Goal: Task Accomplishment & Management: Use online tool/utility

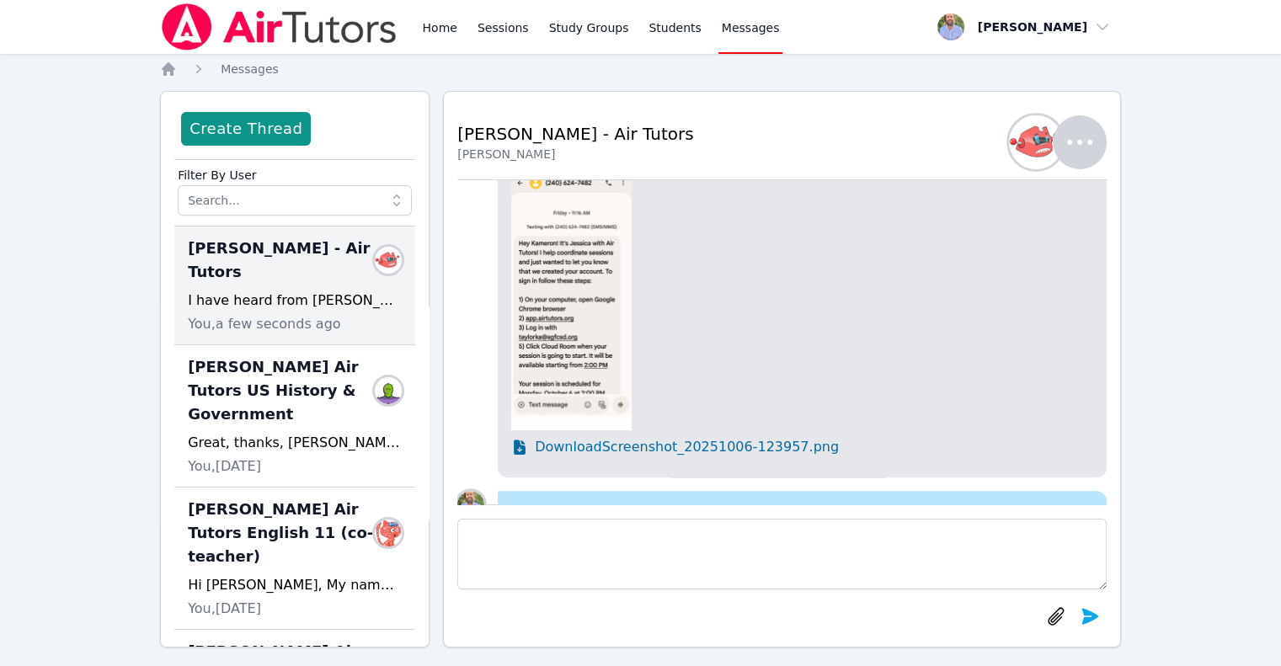
click at [192, 33] on img at bounding box center [279, 26] width 238 height 47
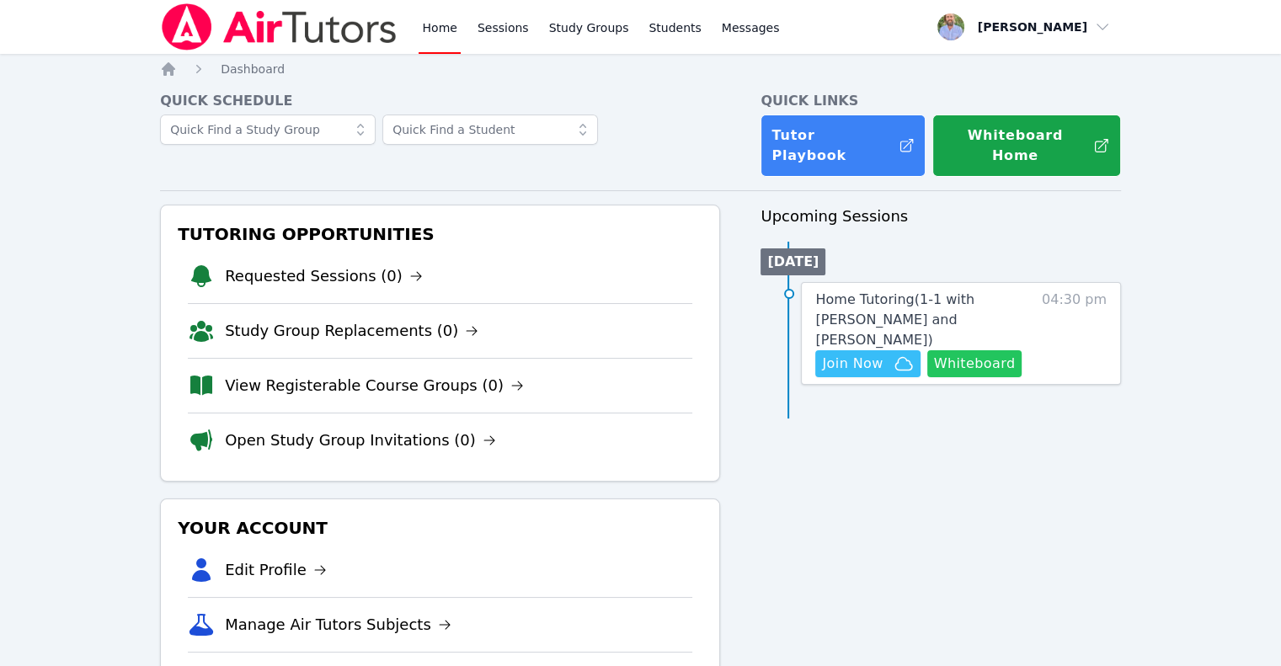
click at [949, 350] on button "Whiteboard" at bounding box center [974, 363] width 95 height 27
click at [875, 354] on span "Join Now" at bounding box center [852, 364] width 61 height 20
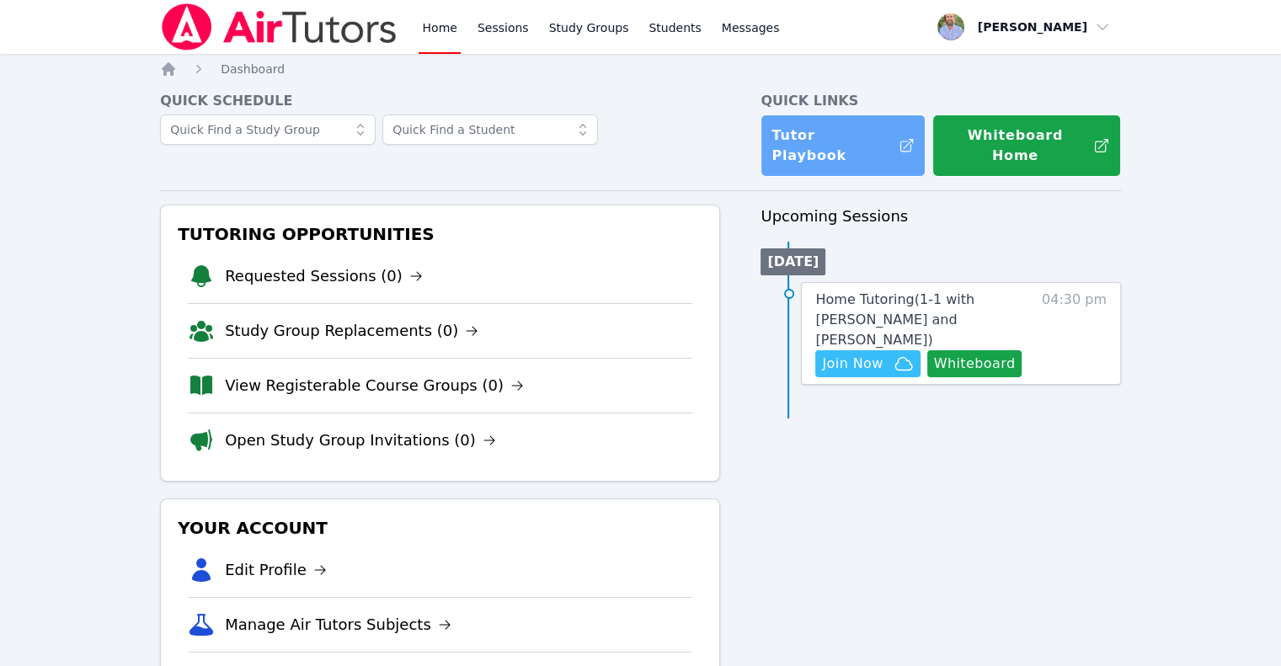
click at [819, 134] on link "Tutor Playbook" at bounding box center [842, 146] width 165 height 62
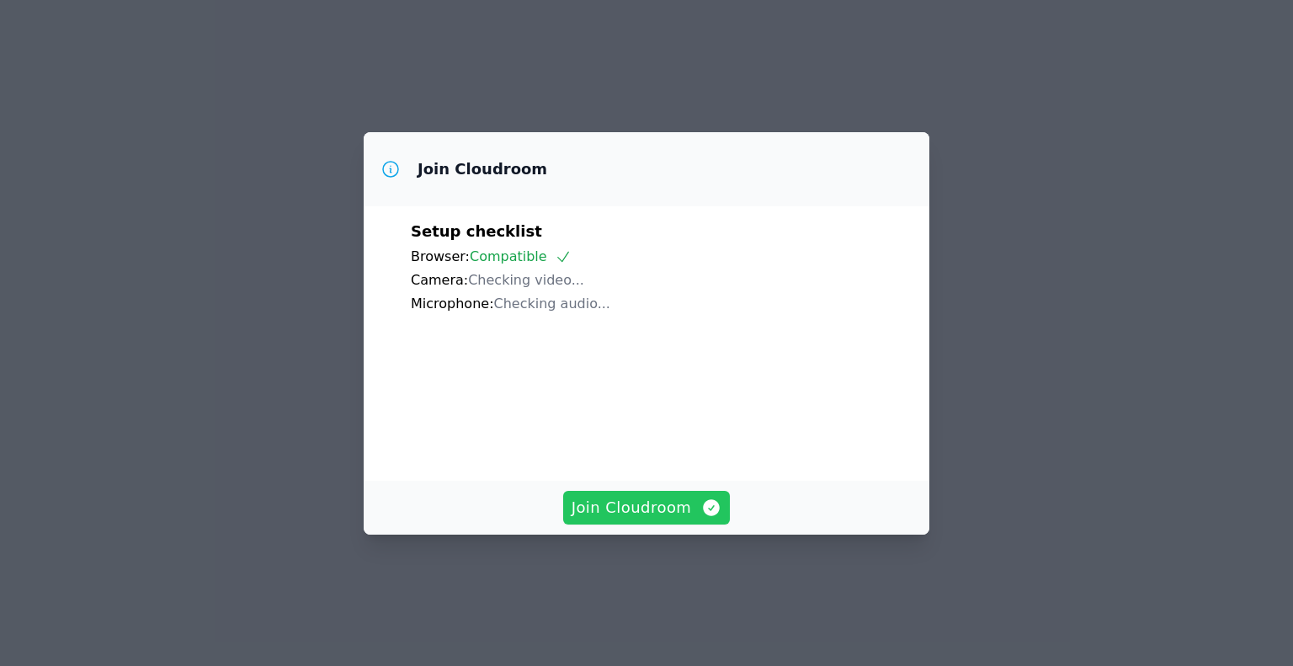
click at [647, 520] on span "Join Cloudroom" at bounding box center [647, 508] width 151 height 24
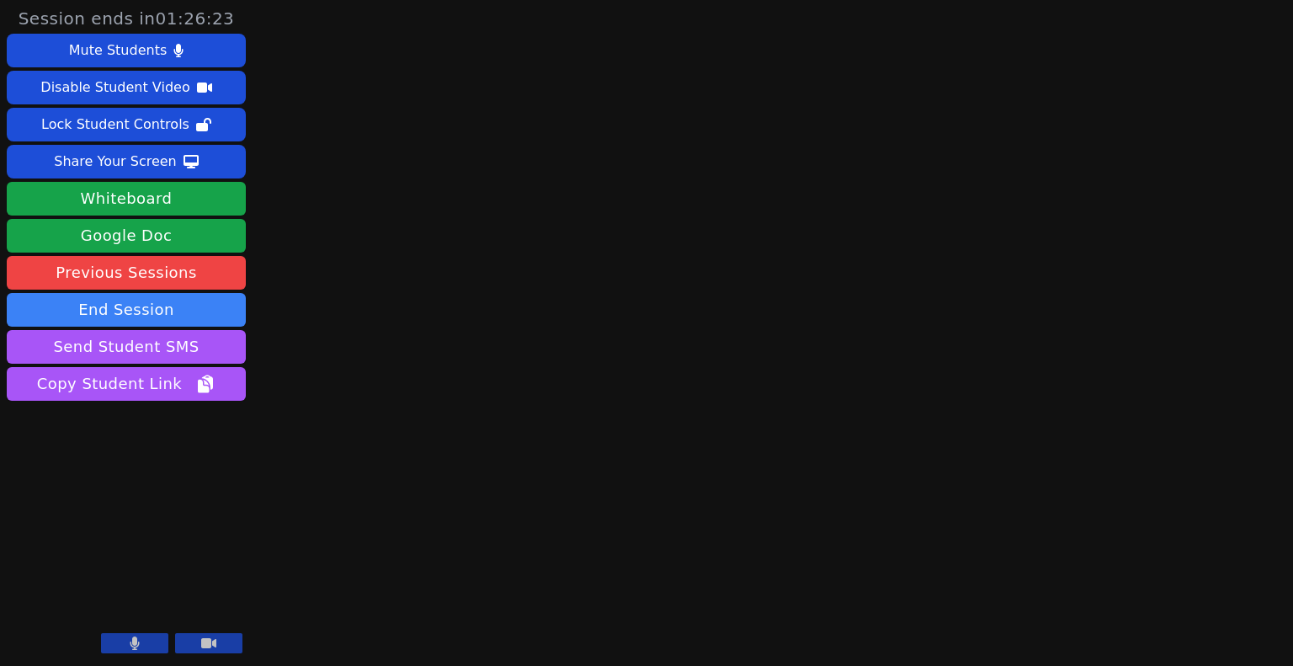
click at [203, 645] on icon at bounding box center [208, 643] width 15 height 10
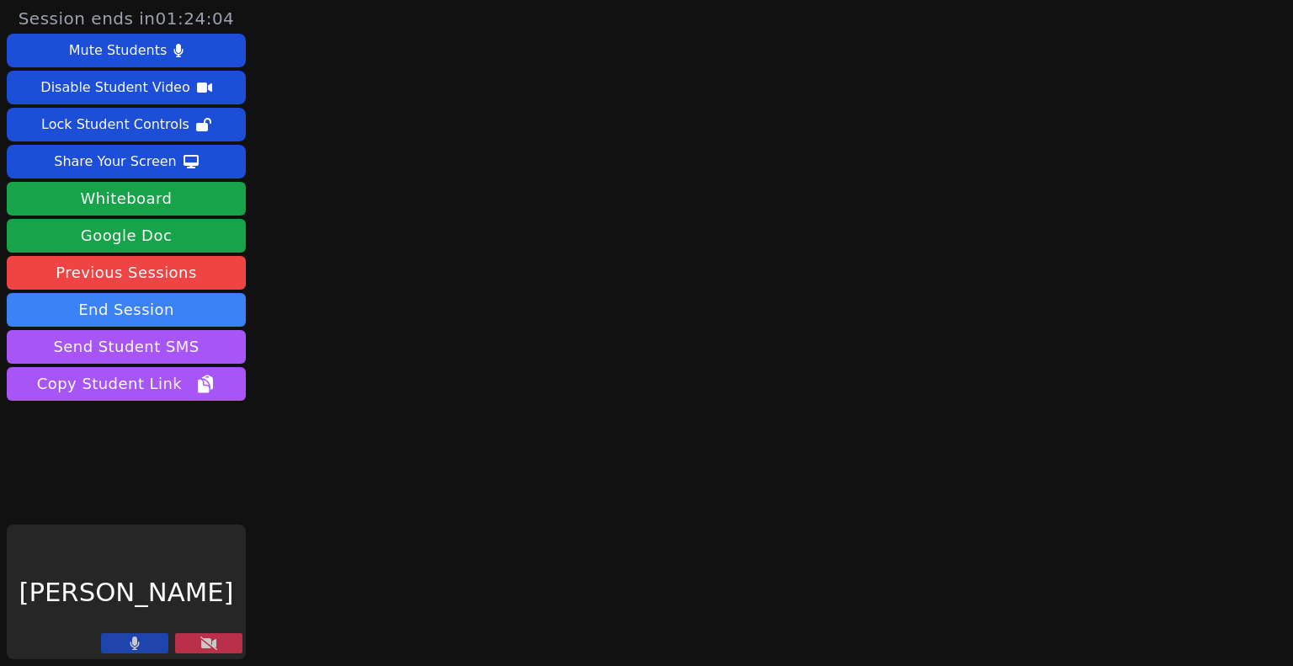
click at [133, 650] on icon at bounding box center [135, 643] width 9 height 13
click at [148, 640] on button at bounding box center [134, 643] width 67 height 20
click at [147, 639] on button at bounding box center [134, 643] width 67 height 20
click at [596, 292] on main at bounding box center [761, 333] width 355 height 666
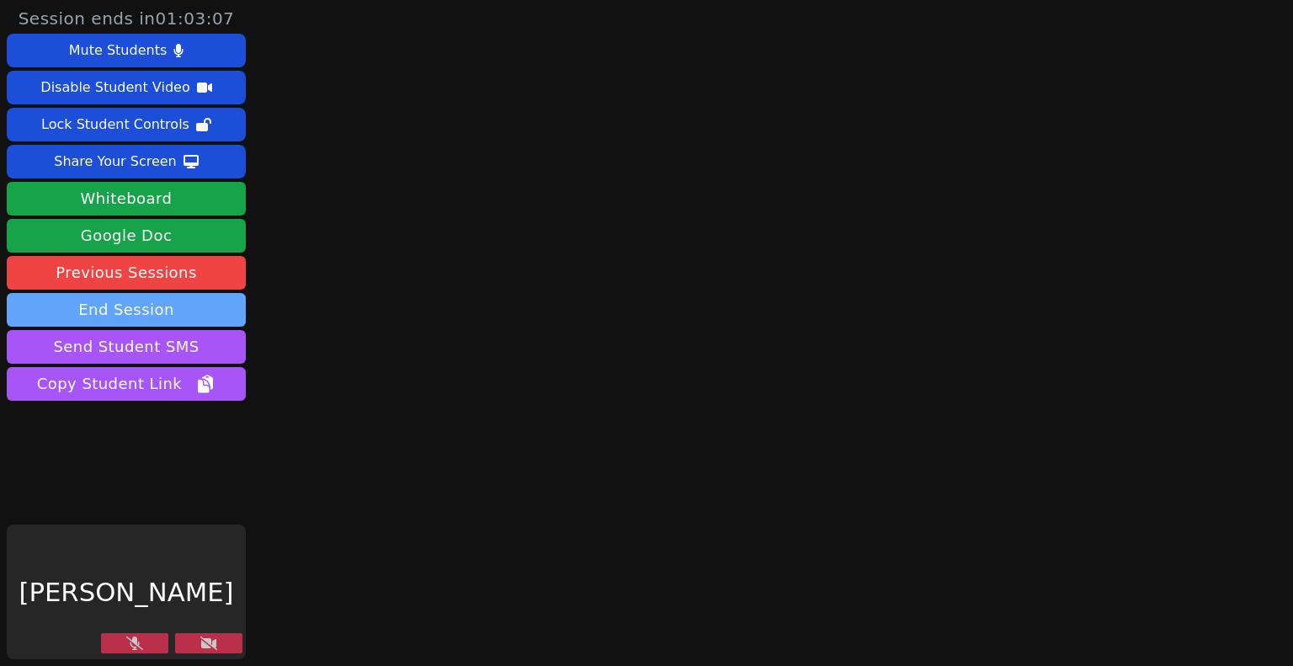
click at [131, 314] on button "End Session" at bounding box center [126, 310] width 239 height 34
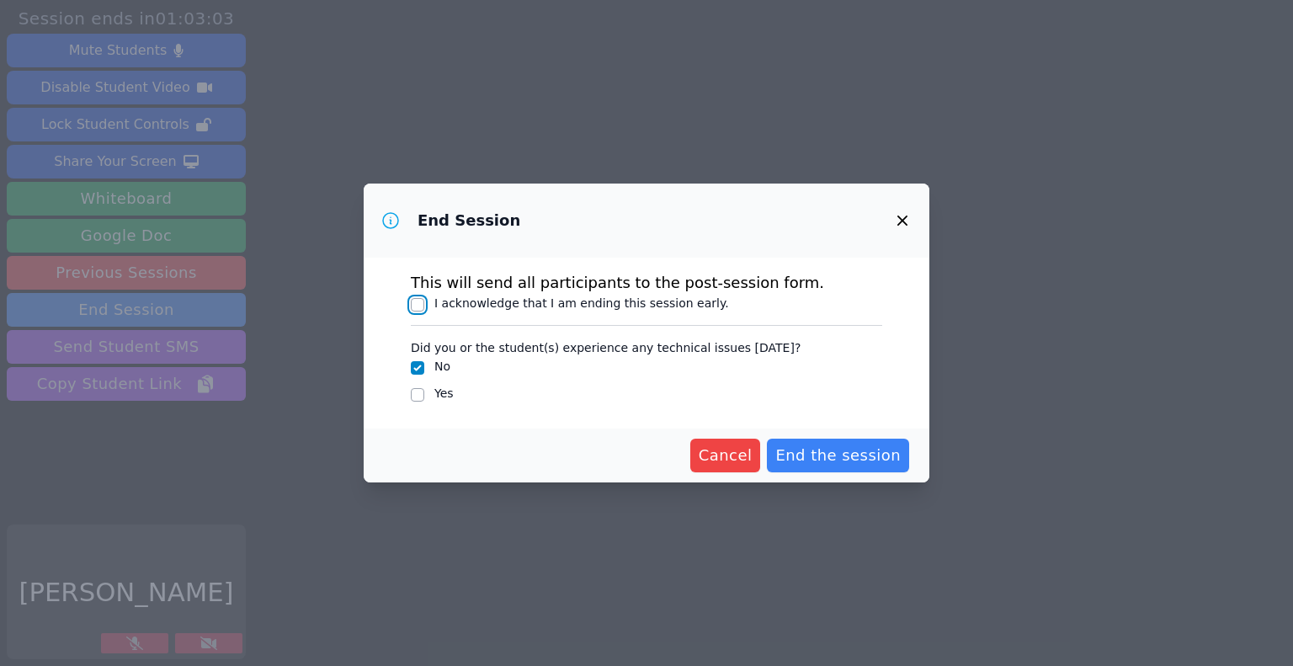
click at [421, 304] on input "I acknowledge that I am ending this session early." at bounding box center [417, 304] width 13 height 13
checkbox input "true"
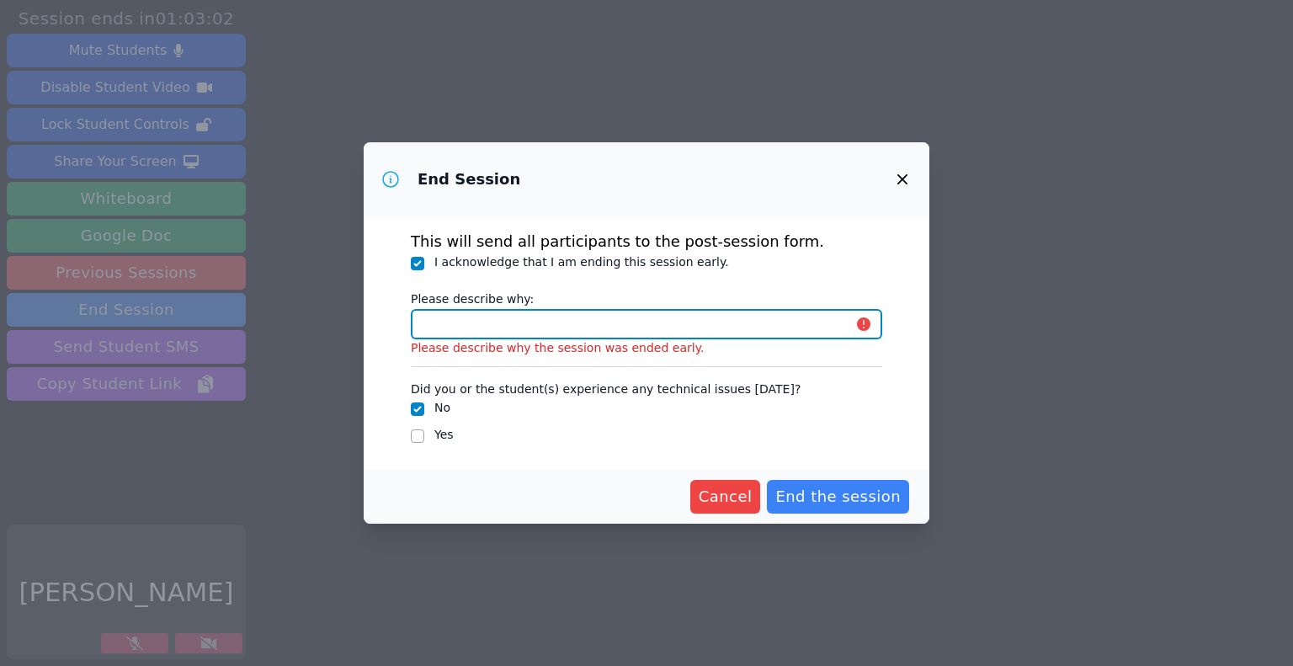
click at [493, 329] on input "Please describe why:" at bounding box center [647, 324] width 472 height 30
click at [659, 325] on input "Please describe why:" at bounding box center [647, 324] width 472 height 30
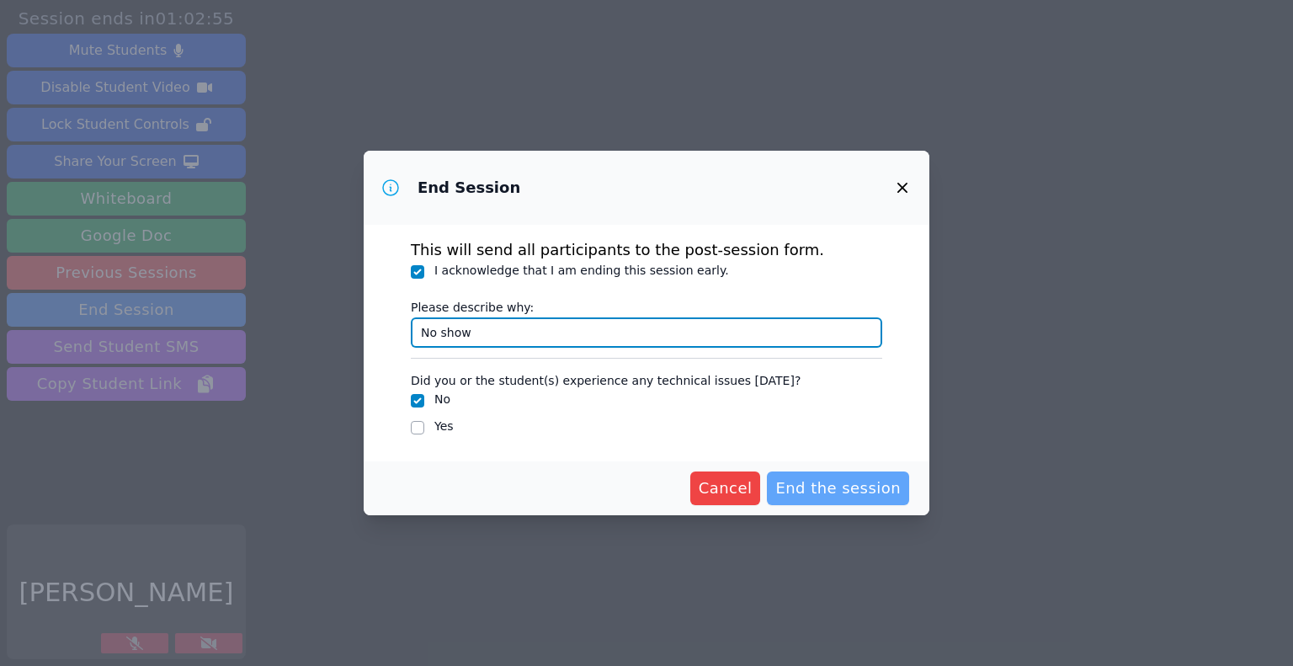
type input "No show"
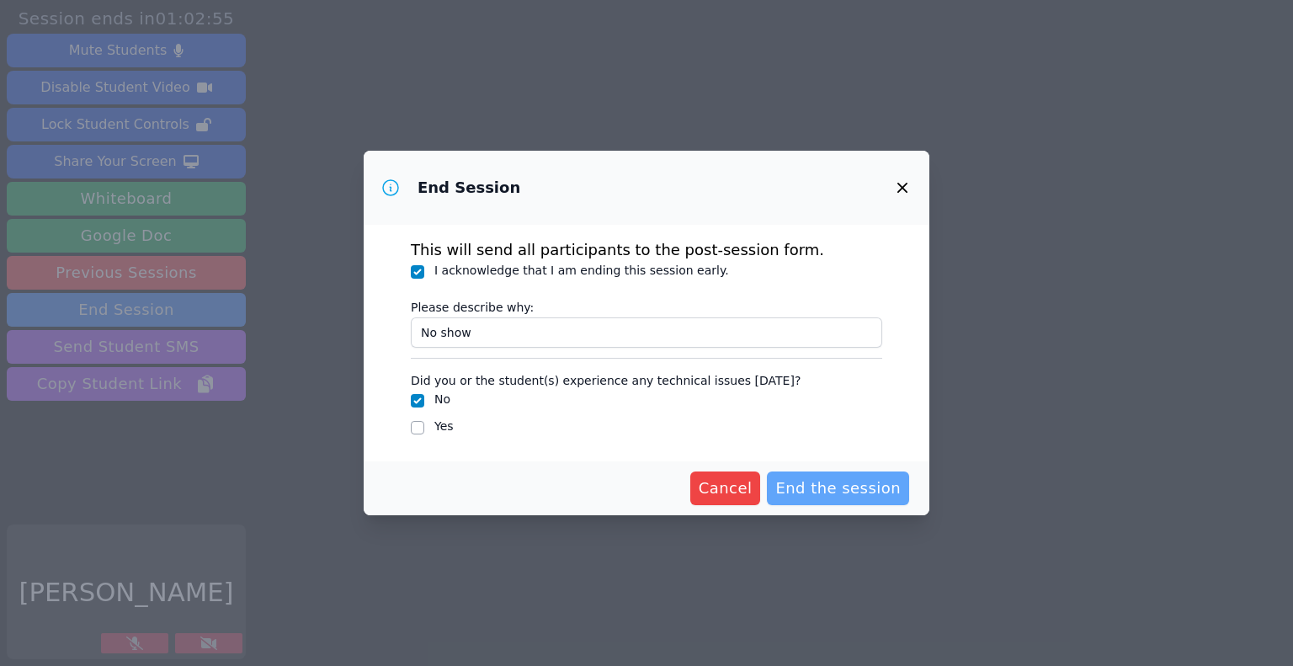
click at [851, 485] on span "End the session" at bounding box center [838, 489] width 125 height 24
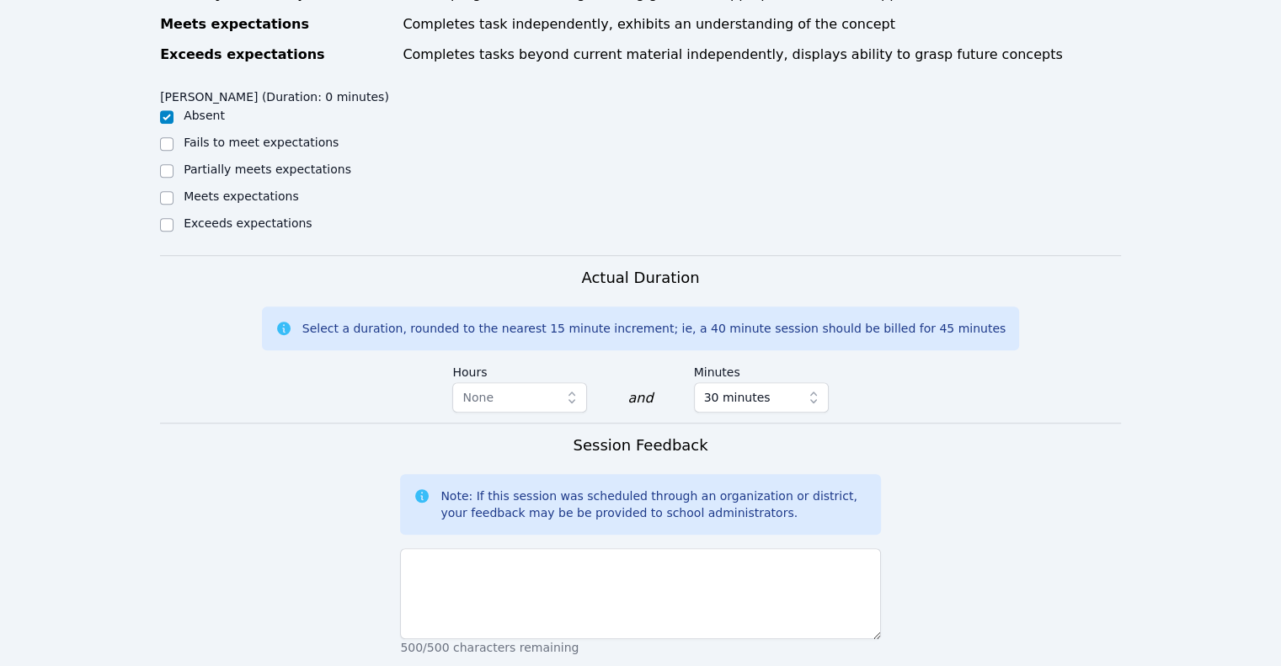
scroll to position [1011, 0]
click at [536, 386] on span "None" at bounding box center [507, 396] width 91 height 20
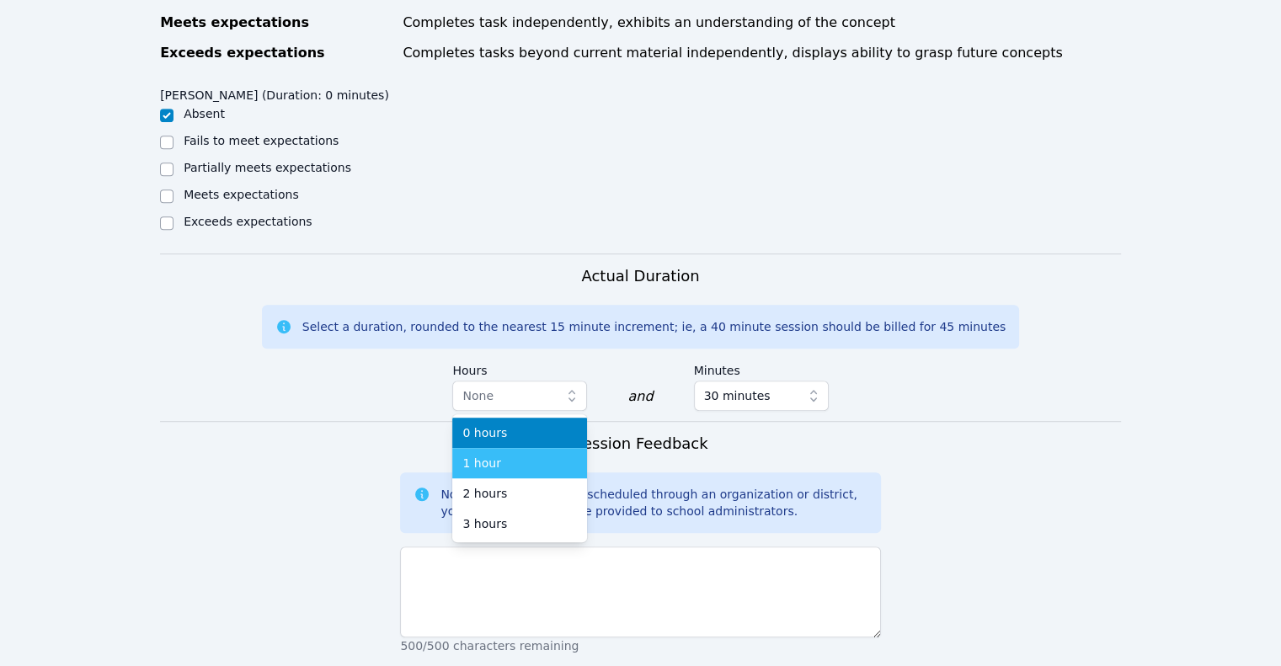
click at [535, 455] on div "1 hour" at bounding box center [519, 463] width 115 height 17
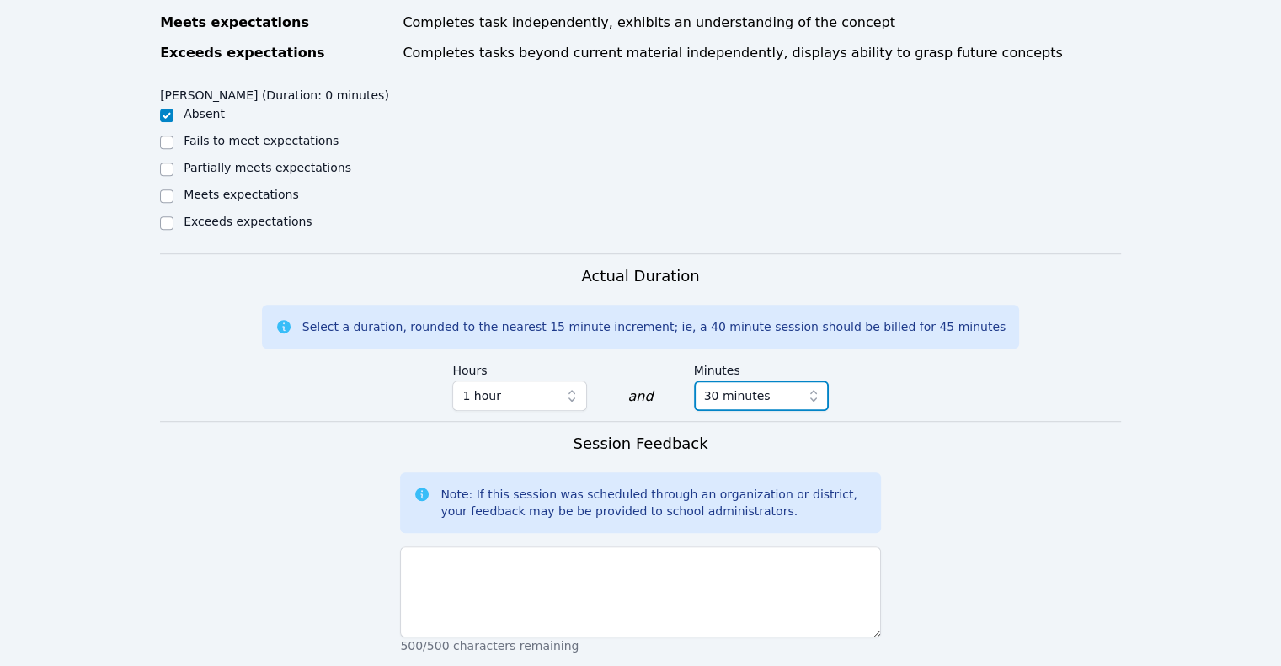
click at [778, 386] on span "30 minutes" at bounding box center [749, 396] width 91 height 20
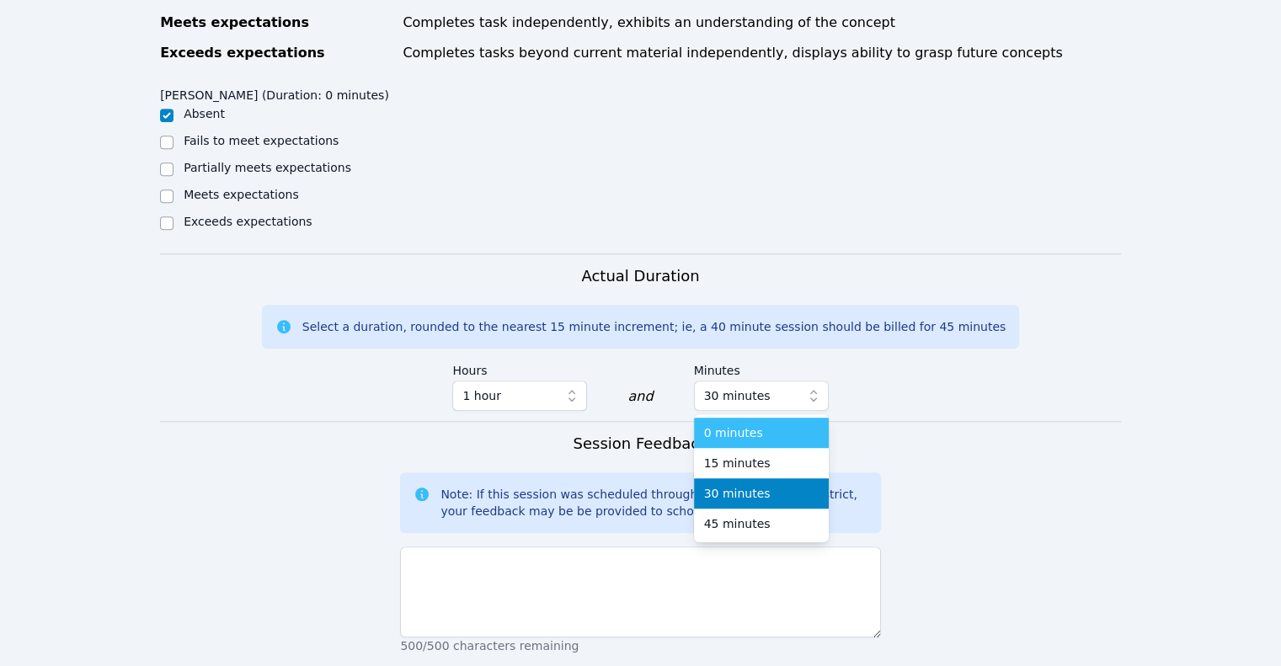
click at [755, 424] on div "0 minutes" at bounding box center [761, 432] width 115 height 17
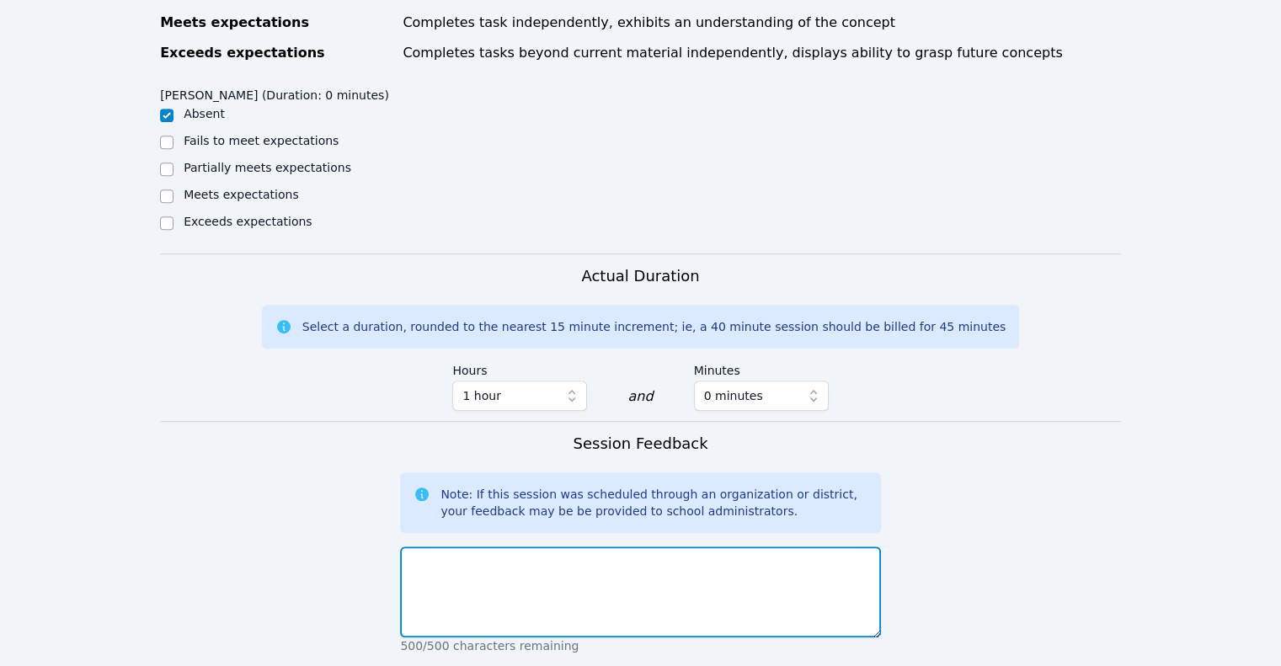
click at [499, 547] on textarea at bounding box center [640, 592] width 480 height 91
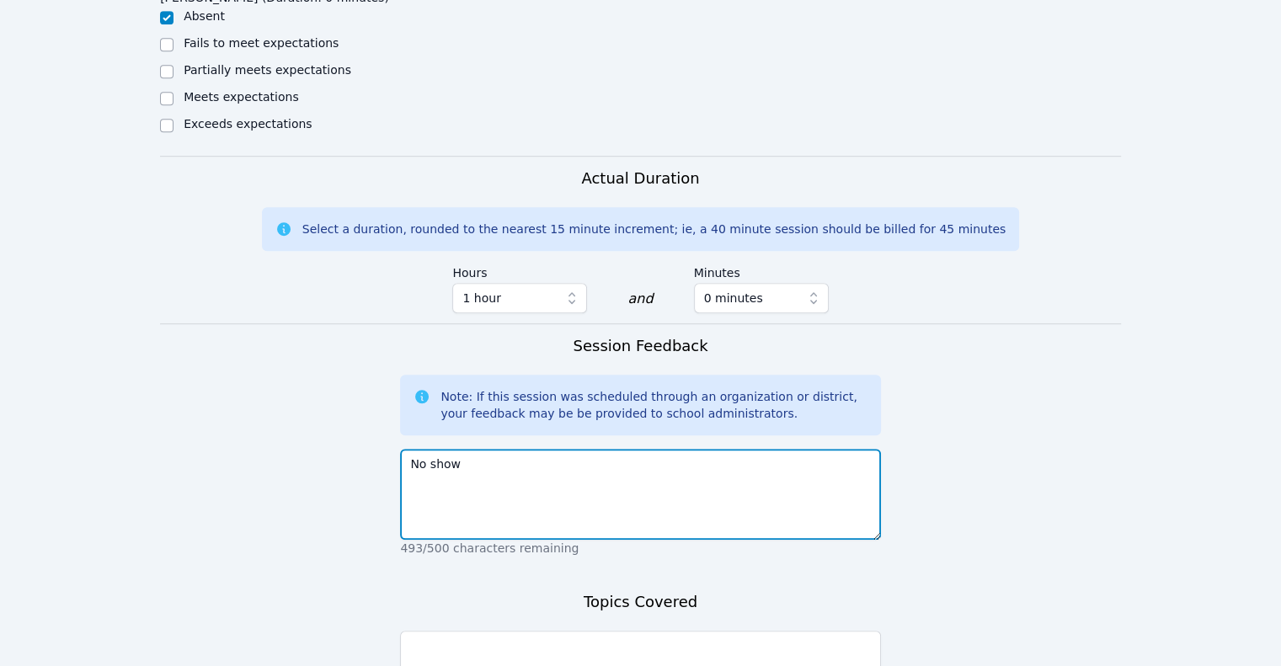
scroll to position [1237, 0]
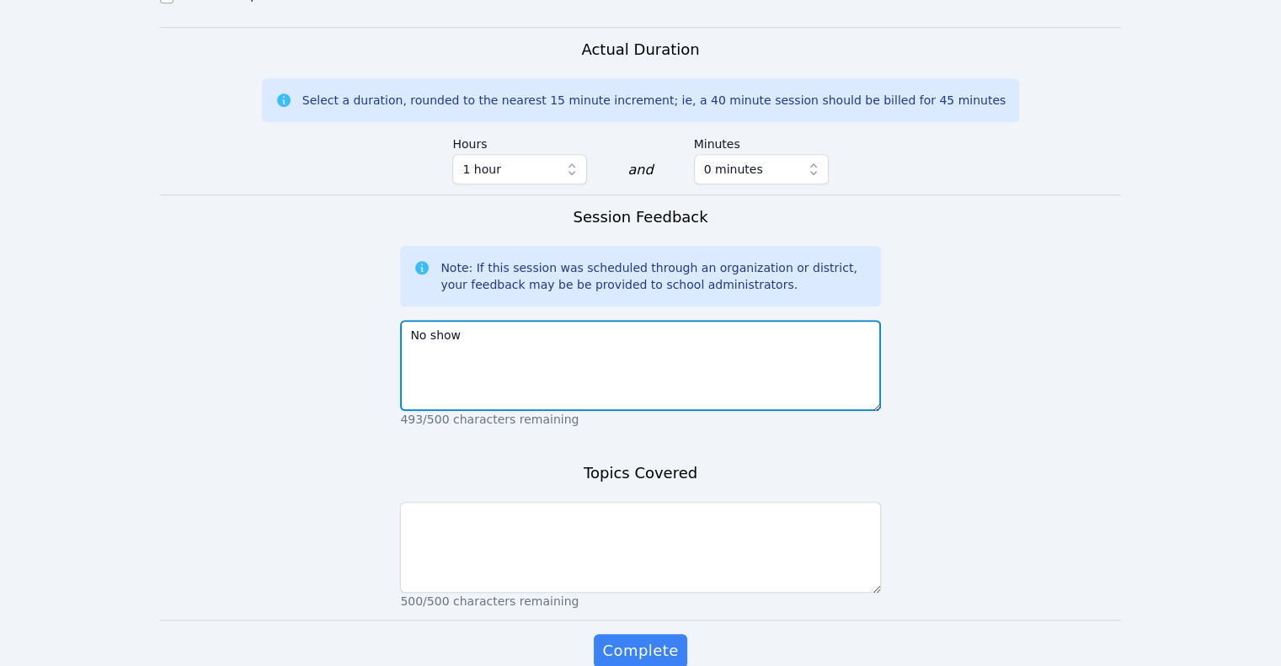
type textarea "No show"
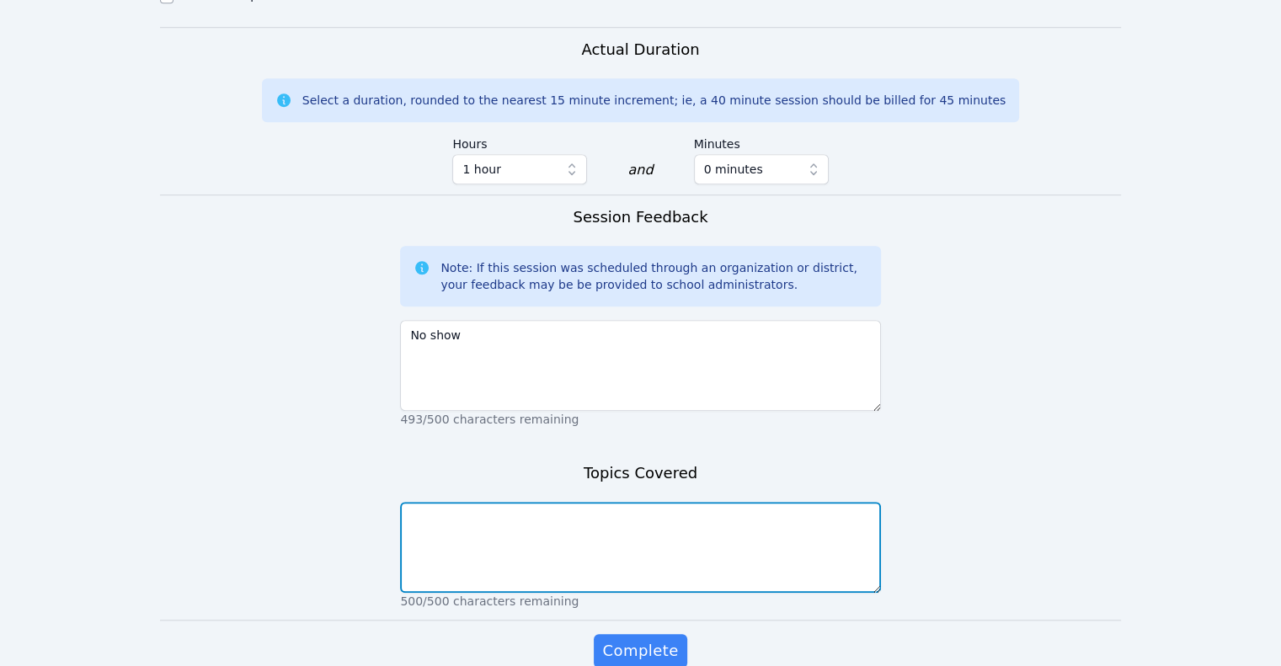
click at [541, 502] on textarea at bounding box center [640, 547] width 480 height 91
type textarea "n"
type textarea "N/A"
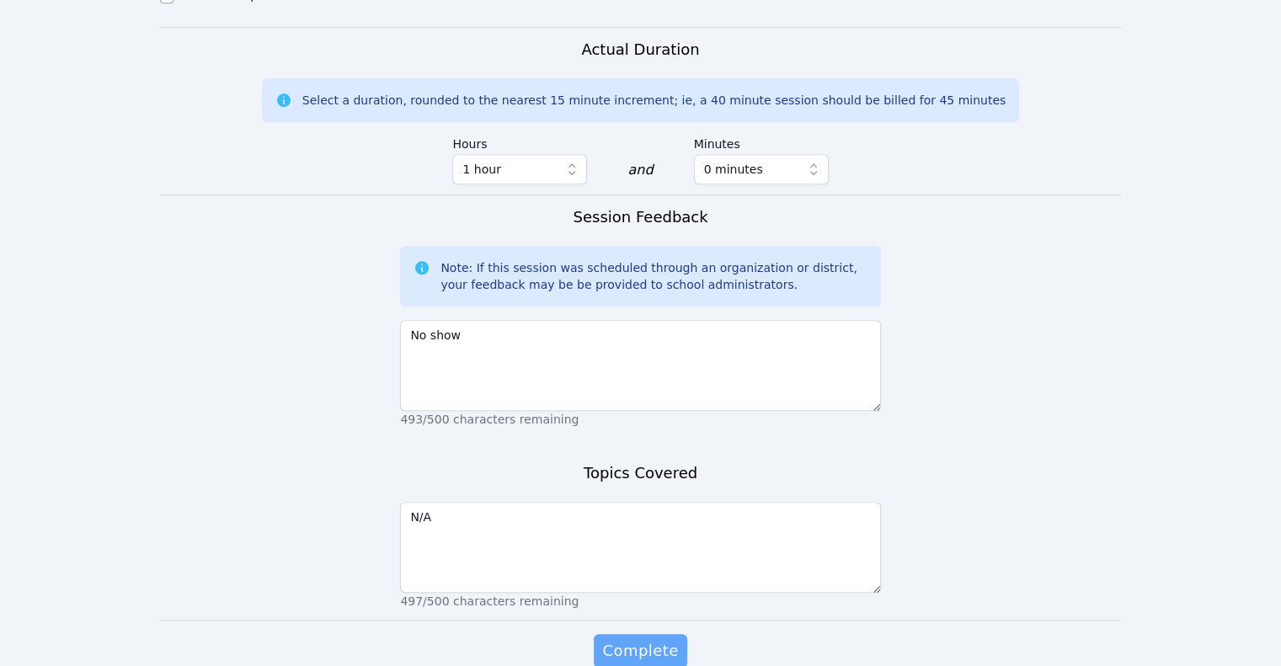
click at [658, 639] on span "Complete" at bounding box center [640, 651] width 76 height 24
